Goal: Download file/media

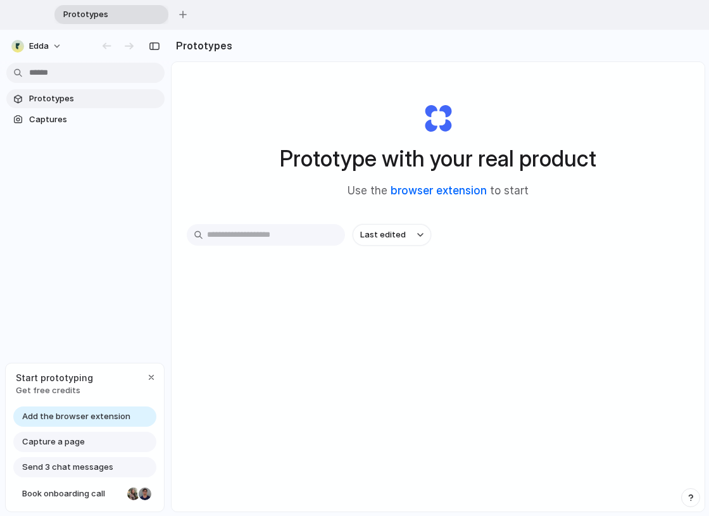
click at [447, 190] on link "browser extension" at bounding box center [439, 190] width 96 height 13
click at [92, 417] on span "Add the browser extension" at bounding box center [76, 416] width 108 height 13
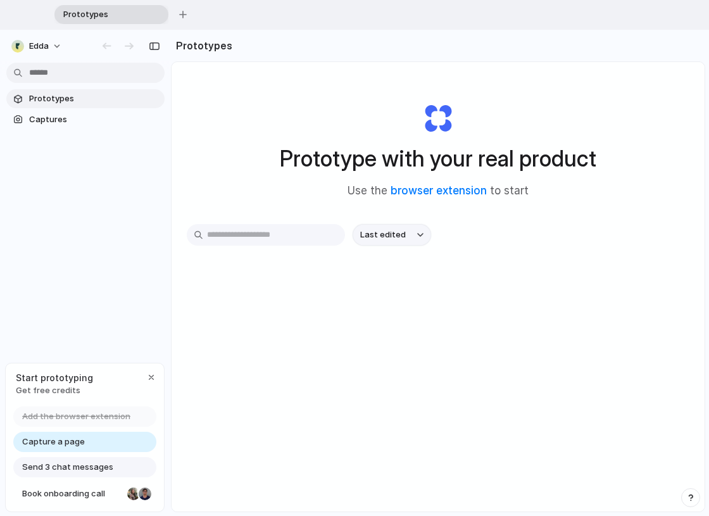
click at [418, 234] on div "button" at bounding box center [420, 234] width 6 height 5
